Goal: Task Accomplishment & Management: Complete application form

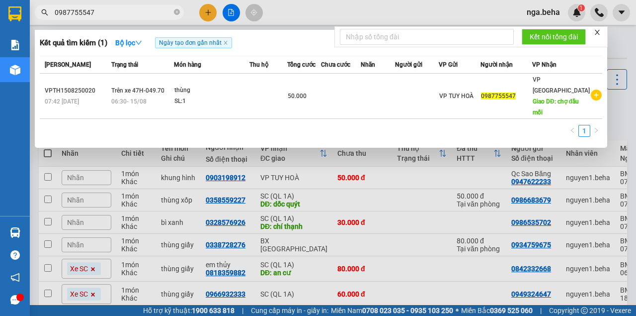
click at [99, 12] on input "0987755547" at bounding box center [113, 12] width 117 height 11
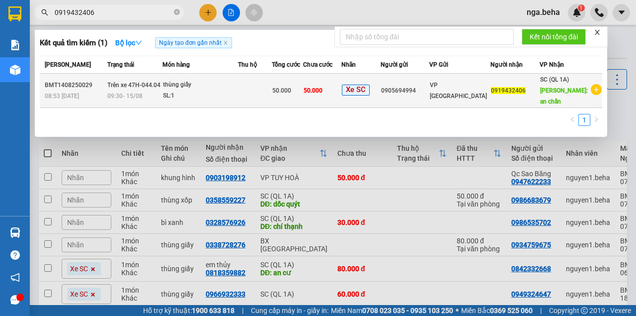
type input "0919432406"
click at [234, 101] on td "thùng giấy SL: 1" at bounding box center [201, 91] width 76 height 34
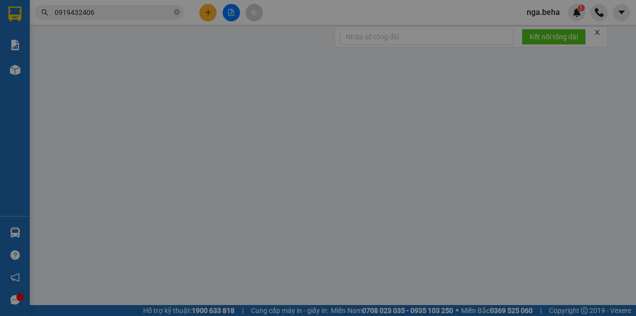
type input "0905694994"
type input "0919432406"
type input "an chấn"
type input "50.000"
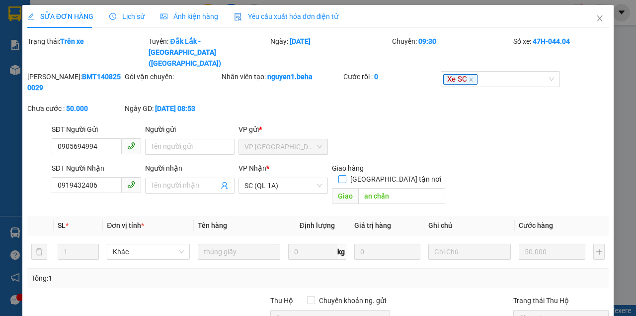
click at [405, 174] on span "[GEOGRAPHIC_DATA] tận nơi" at bounding box center [396, 179] width 99 height 11
click at [346, 175] on input "[GEOGRAPHIC_DATA] tận nơi" at bounding box center [342, 178] width 7 height 7
click at [412, 188] on input "an chấn" at bounding box center [401, 196] width 87 height 16
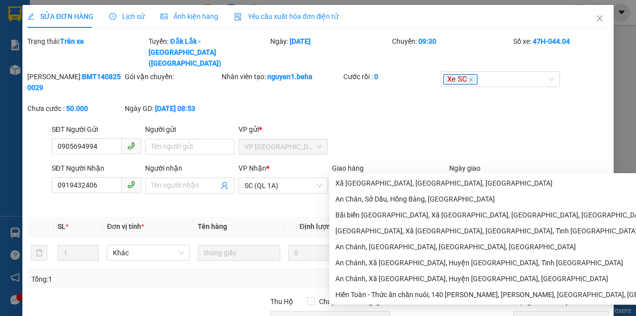
click at [399, 174] on span "[GEOGRAPHIC_DATA] tận nơi" at bounding box center [396, 179] width 99 height 11
click at [346, 175] on input "[GEOGRAPHIC_DATA] tận nơi" at bounding box center [342, 178] width 7 height 7
checkbox input "false"
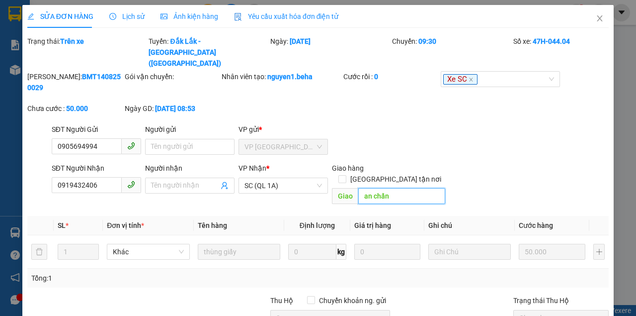
click at [402, 188] on input "an chấn" at bounding box center [401, 196] width 87 height 16
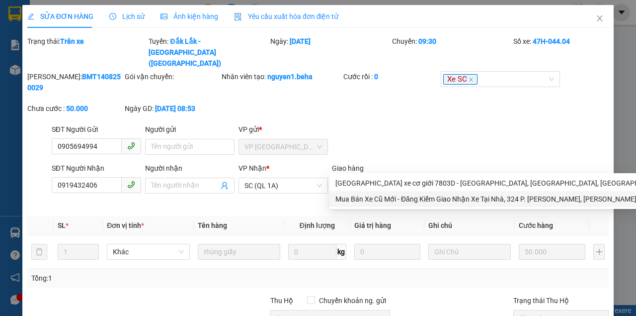
scroll to position [78, 0]
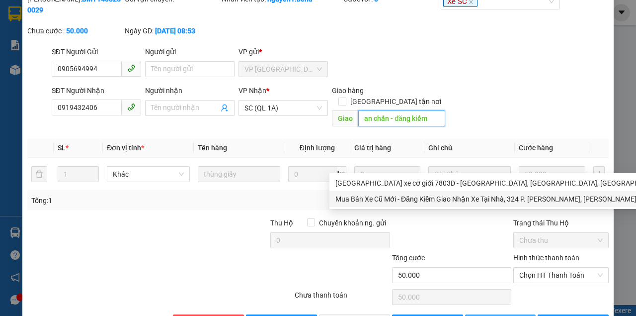
type input "an chấn - đăng kiểm"
click at [494, 315] on span "[PERSON_NAME] thay đổi" at bounding box center [524, 322] width 80 height 11
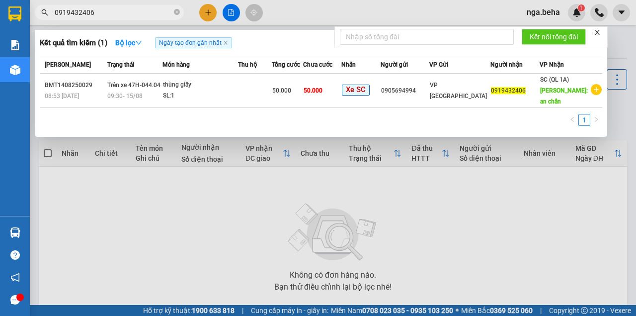
click at [105, 13] on input "0919432406" at bounding box center [113, 12] width 117 height 11
paste input "46449868"
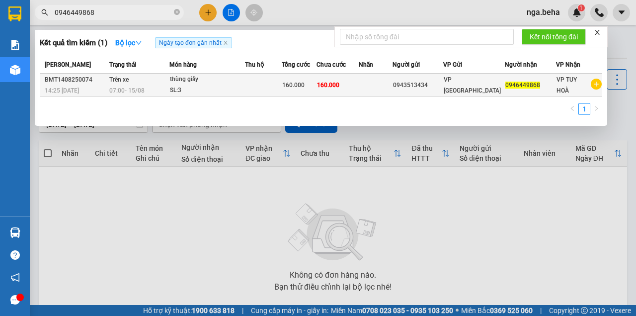
type input "0946449868"
click at [212, 84] on div "thùng giấy" at bounding box center [207, 79] width 75 height 11
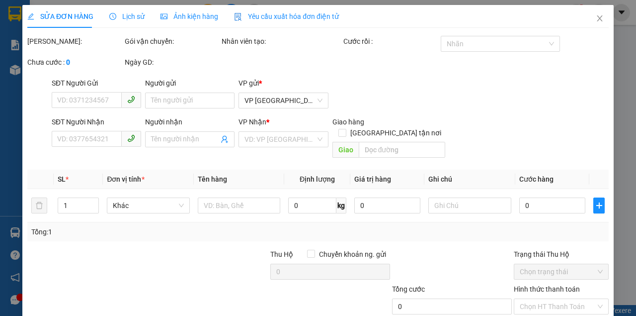
type input "0943513434"
type input "0946449868"
type input "160.000"
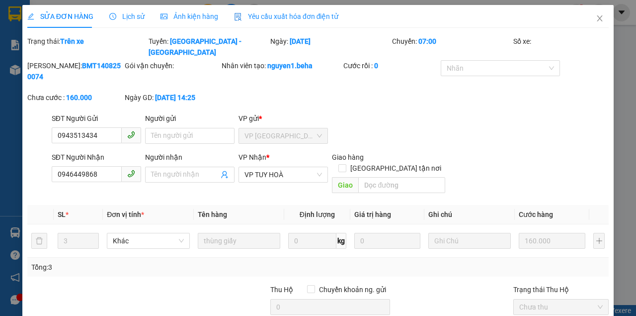
click at [192, 17] on span "Ảnh kiện hàng" at bounding box center [190, 16] width 58 height 8
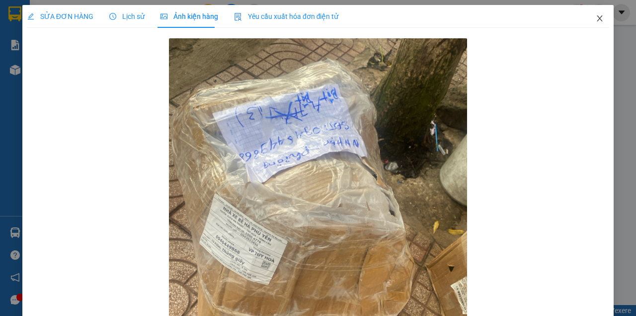
click at [598, 18] on icon "close" at bounding box center [600, 18] width 5 height 6
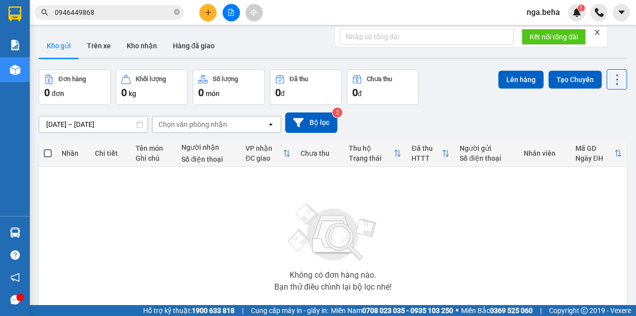
click at [120, 17] on input "0946449868" at bounding box center [113, 12] width 117 height 11
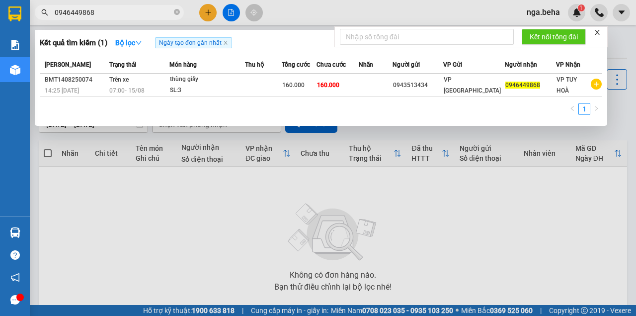
click at [120, 17] on input "0946449868" at bounding box center [113, 12] width 117 height 11
paste input "793699494"
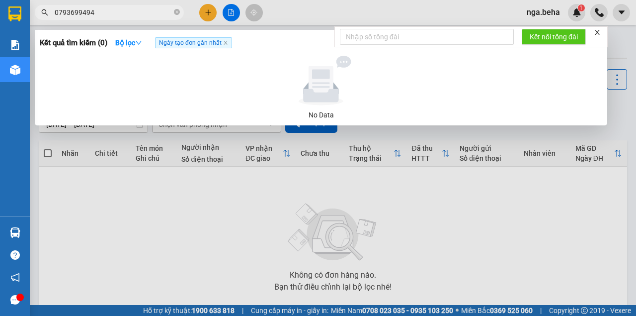
click at [120, 17] on input "0793699494" at bounding box center [113, 12] width 117 height 11
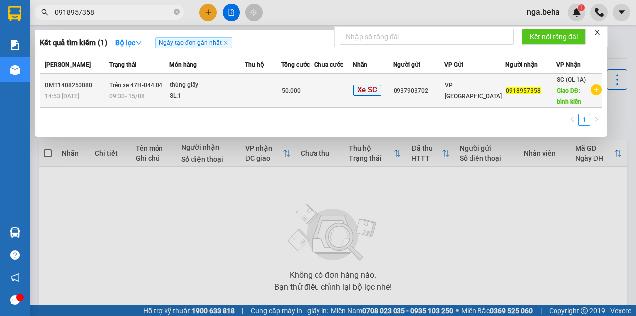
type input "0918957358"
click at [268, 98] on td at bounding box center [263, 91] width 36 height 34
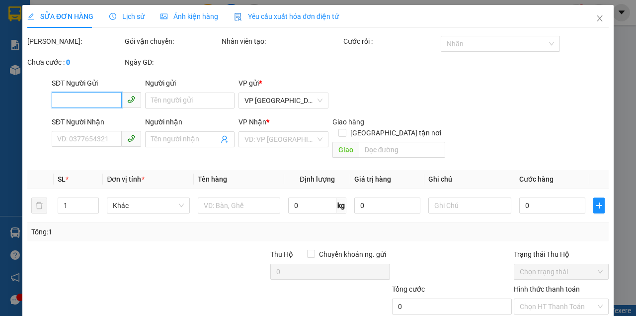
type input "0937903702"
type input "0918957358"
type input "bình kiến"
type input "50.000"
type input "0"
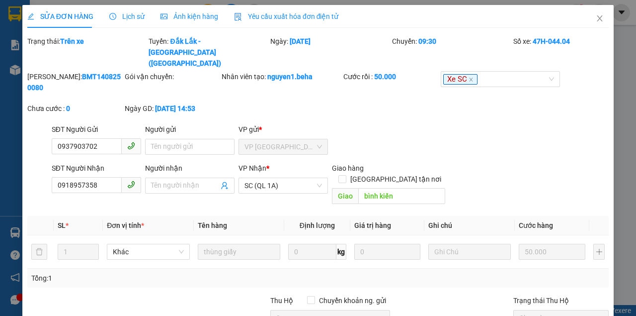
click at [198, 17] on span "Ảnh kiện hàng" at bounding box center [190, 16] width 58 height 8
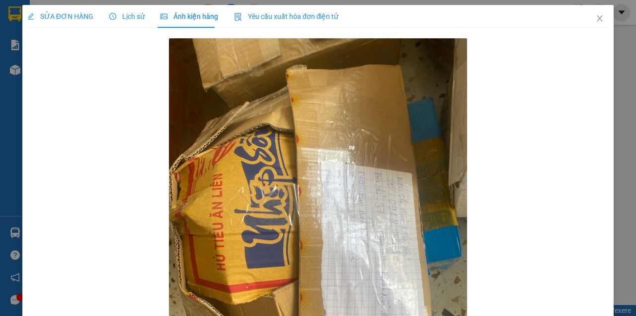
click at [75, 17] on span "SỬA ĐƠN HÀNG" at bounding box center [60, 16] width 66 height 8
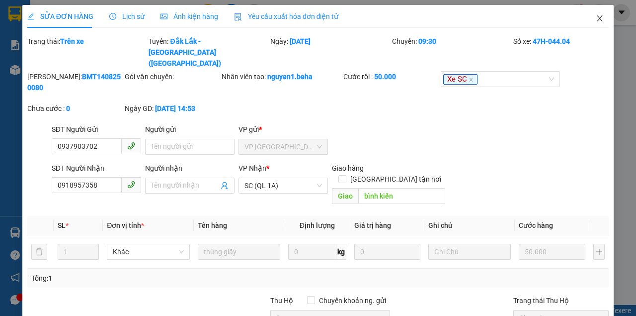
click at [591, 19] on span "Close" at bounding box center [600, 19] width 28 height 28
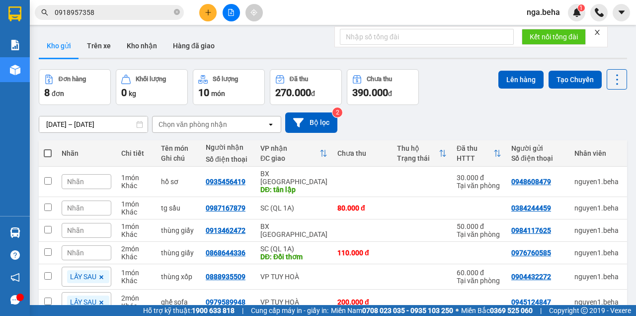
click at [108, 15] on input "0918957358" at bounding box center [113, 12] width 117 height 11
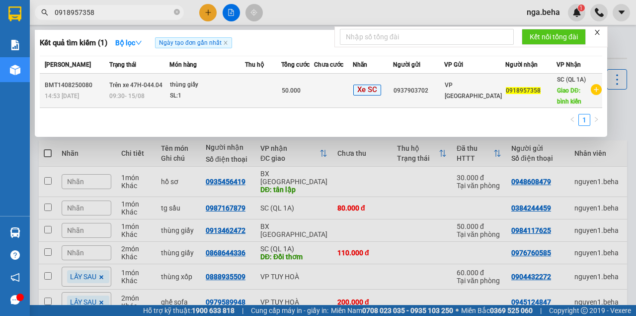
click at [219, 93] on div "SL: 1" at bounding box center [207, 95] width 75 height 11
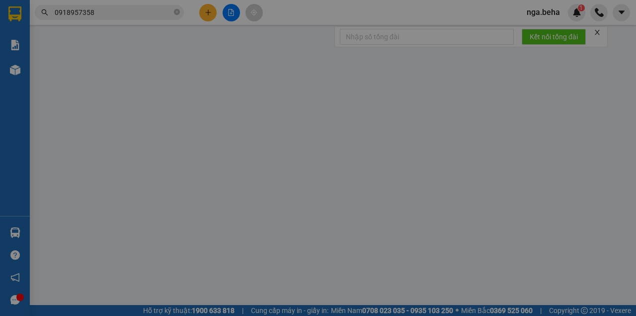
type input "0937903702"
type input "0918957358"
type input "bình kiến"
type input "50.000"
type input "0"
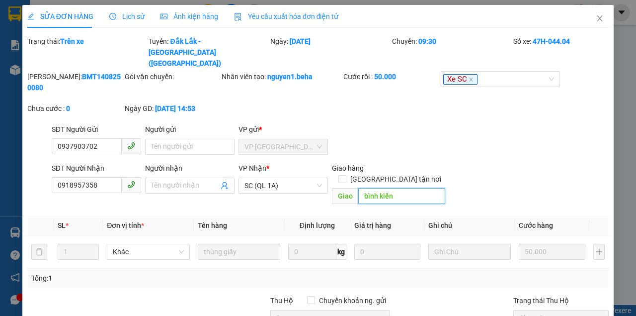
click at [395, 188] on input "bình kiến" at bounding box center [401, 196] width 87 height 16
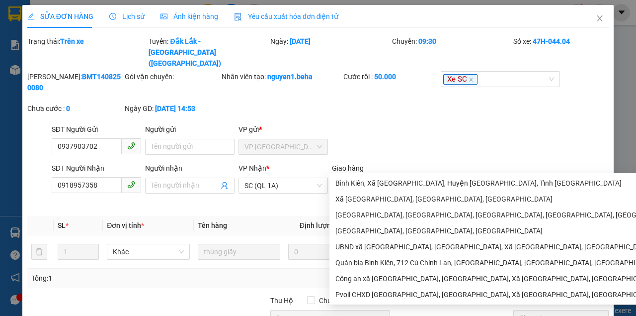
type input "37 an [PERSON_NAME]"
click at [497, 163] on div "SĐT Người Nhận 0918957358 Người nhận Tên người nhận VP Nhận * SC (QL 1A) Giao h…" at bounding box center [330, 186] width 561 height 46
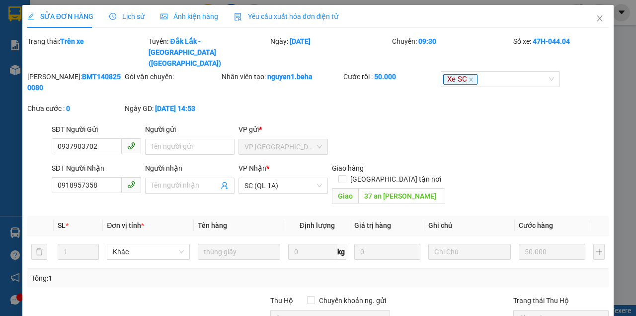
scroll to position [78, 0]
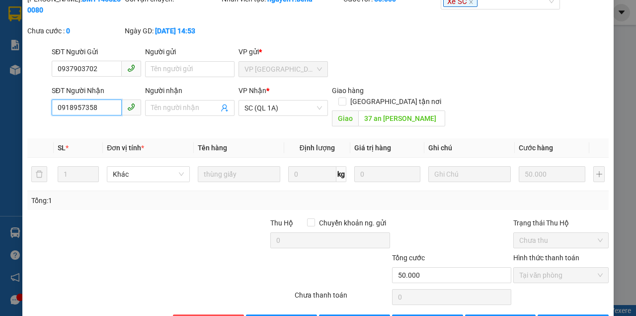
click at [90, 99] on input "0918957358" at bounding box center [87, 107] width 70 height 16
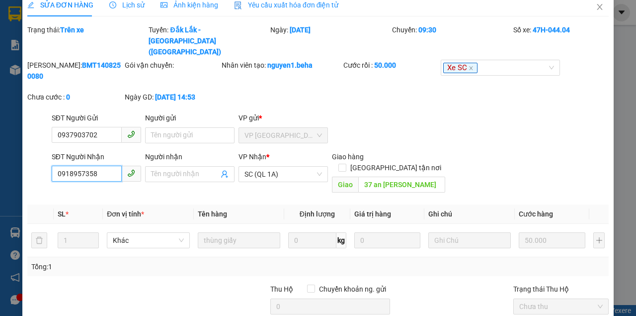
scroll to position [0, 0]
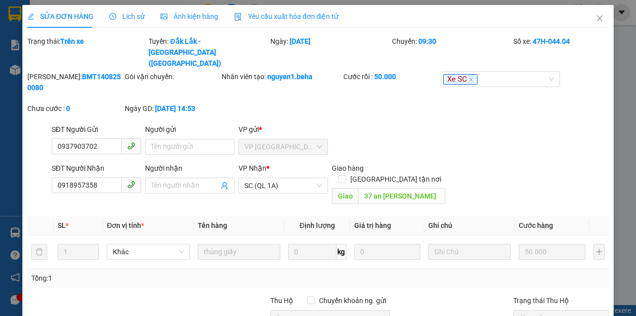
click at [197, 13] on span "Ảnh kiện hàng" at bounding box center [190, 16] width 58 height 8
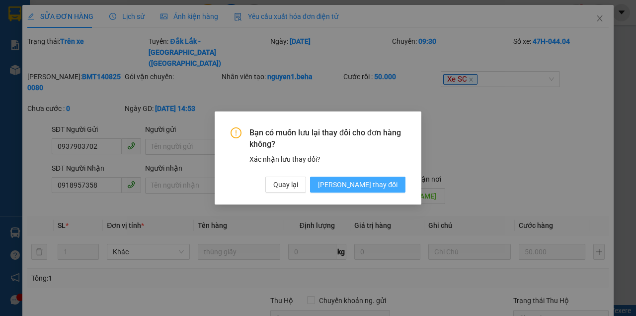
click at [386, 181] on span "[PERSON_NAME] thay đổi" at bounding box center [358, 184] width 80 height 11
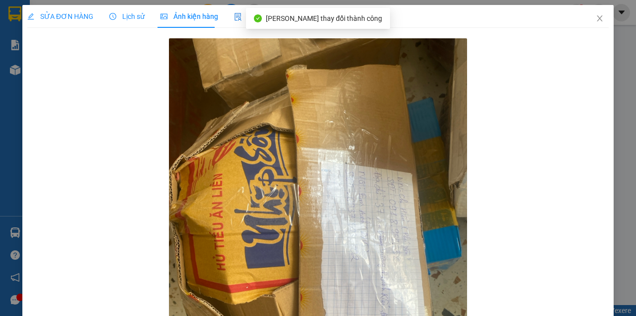
scroll to position [66, 0]
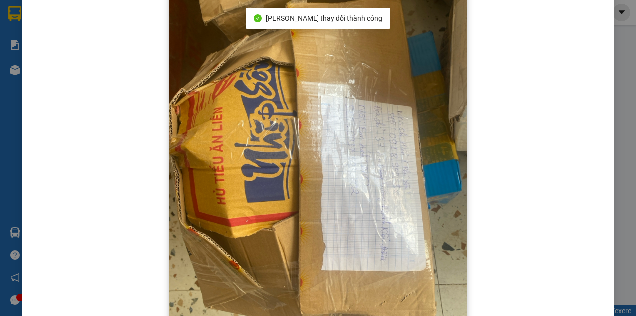
click at [387, 61] on img at bounding box center [318, 171] width 298 height 398
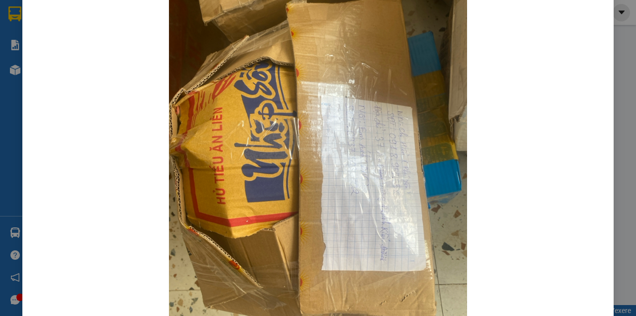
scroll to position [0, 0]
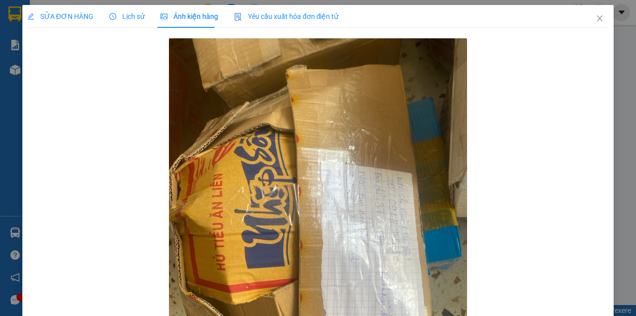
click at [63, 13] on span "SỬA ĐƠN HÀNG" at bounding box center [60, 16] width 66 height 8
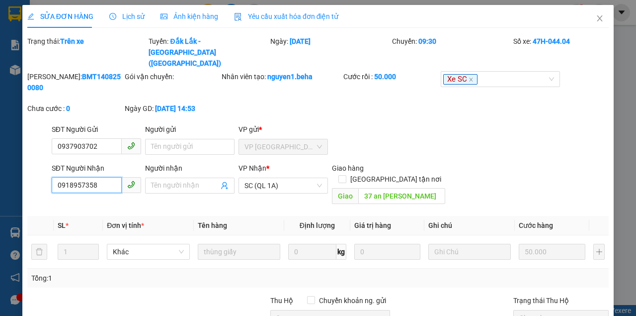
click at [91, 177] on input "0918957358" at bounding box center [87, 185] width 70 height 16
drag, startPoint x: 596, startPoint y: 20, endPoint x: 134, endPoint y: 29, distance: 462.0
click at [596, 20] on icon "close" at bounding box center [600, 18] width 8 height 8
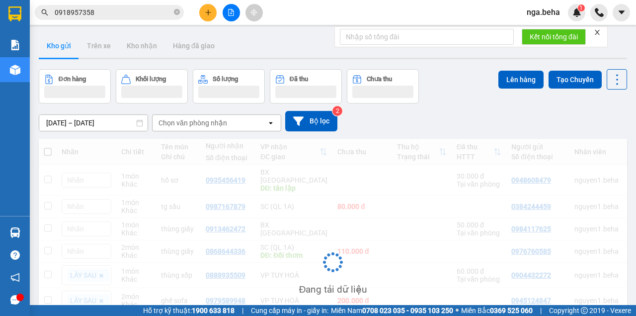
click at [100, 12] on input "0918957358" at bounding box center [113, 12] width 117 height 11
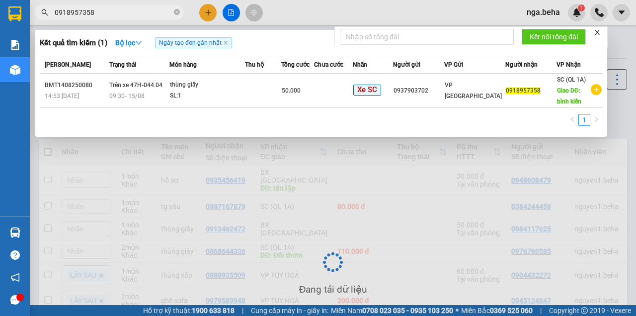
click at [100, 12] on input "0918957358" at bounding box center [113, 12] width 117 height 11
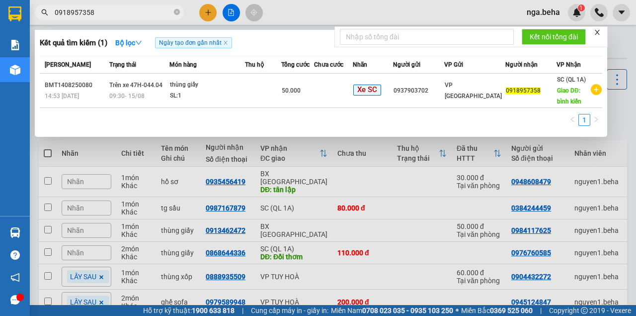
paste input "05527700"
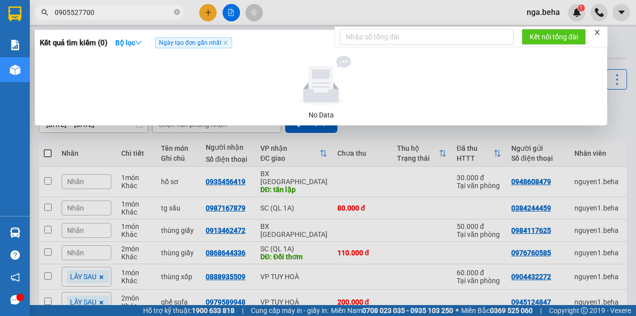
click at [115, 10] on input "0905527700" at bounding box center [113, 12] width 117 height 11
paste input "87220063"
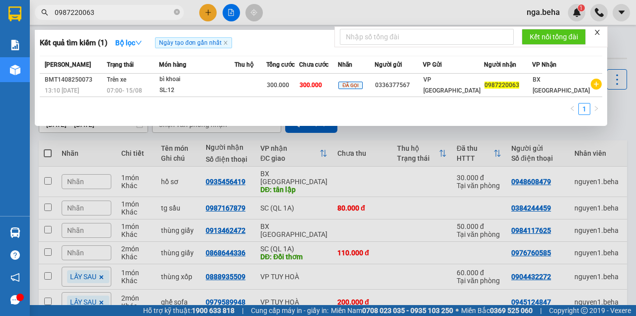
click at [143, 106] on div "1" at bounding box center [321, 112] width 563 height 18
click at [86, 12] on input "0987220063" at bounding box center [113, 12] width 117 height 11
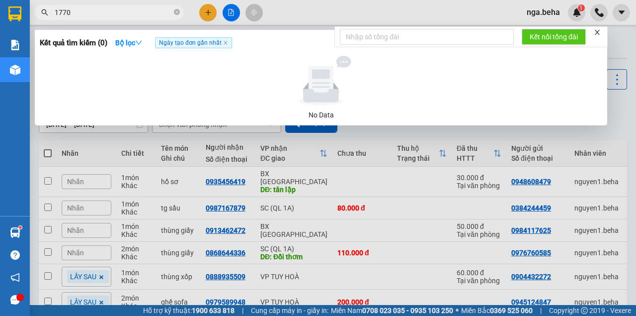
click at [93, 10] on input "1770" at bounding box center [113, 12] width 117 height 11
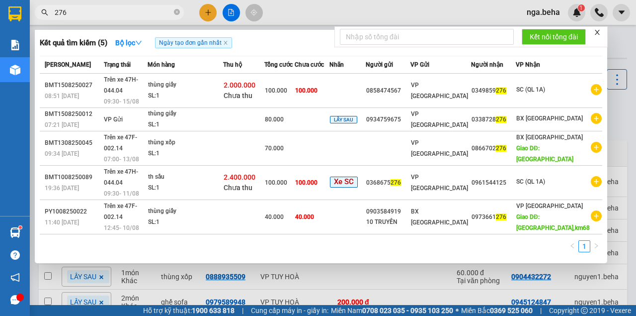
click at [108, 9] on input "276" at bounding box center [113, 12] width 117 height 11
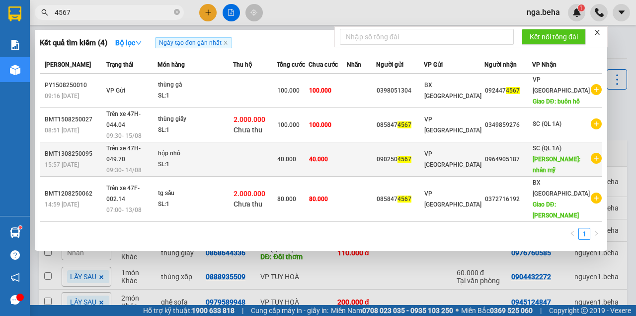
type input "4567"
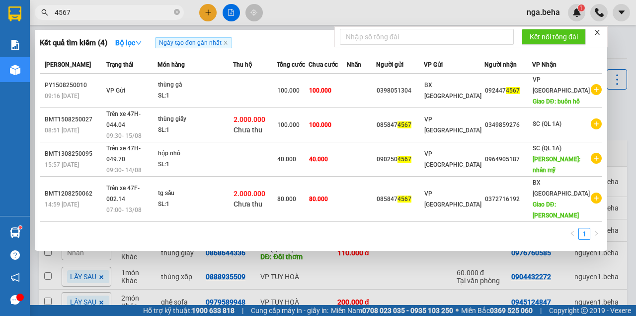
click at [516, 246] on div at bounding box center [318, 158] width 636 height 316
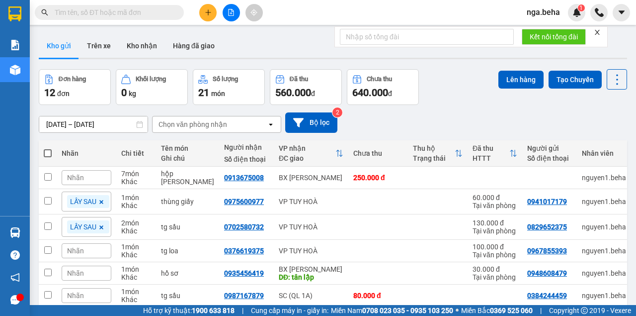
click at [106, 17] on input "text" at bounding box center [113, 12] width 117 height 11
paste input "0393275975"
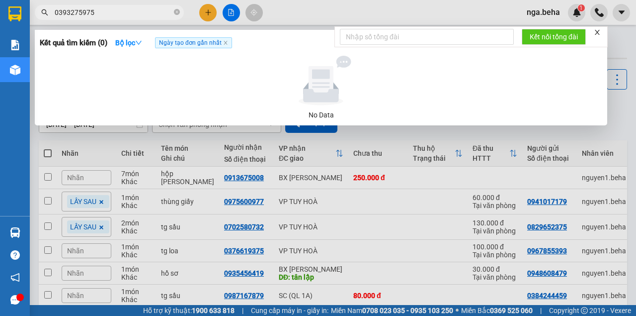
type input "0393275975"
click at [106, 13] on input "0393275975" at bounding box center [113, 12] width 117 height 11
